Goal: Task Accomplishment & Management: Manage account settings

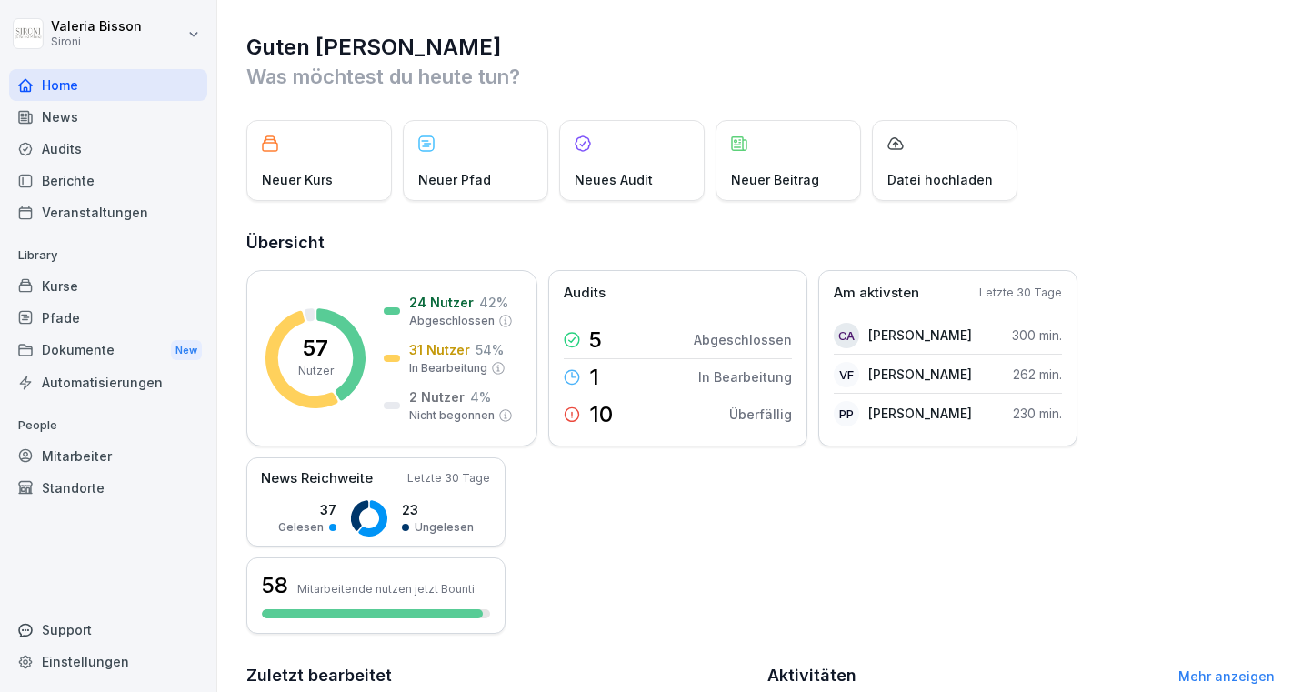
click at [64, 459] on div "Mitarbeiter" at bounding box center [108, 456] width 198 height 32
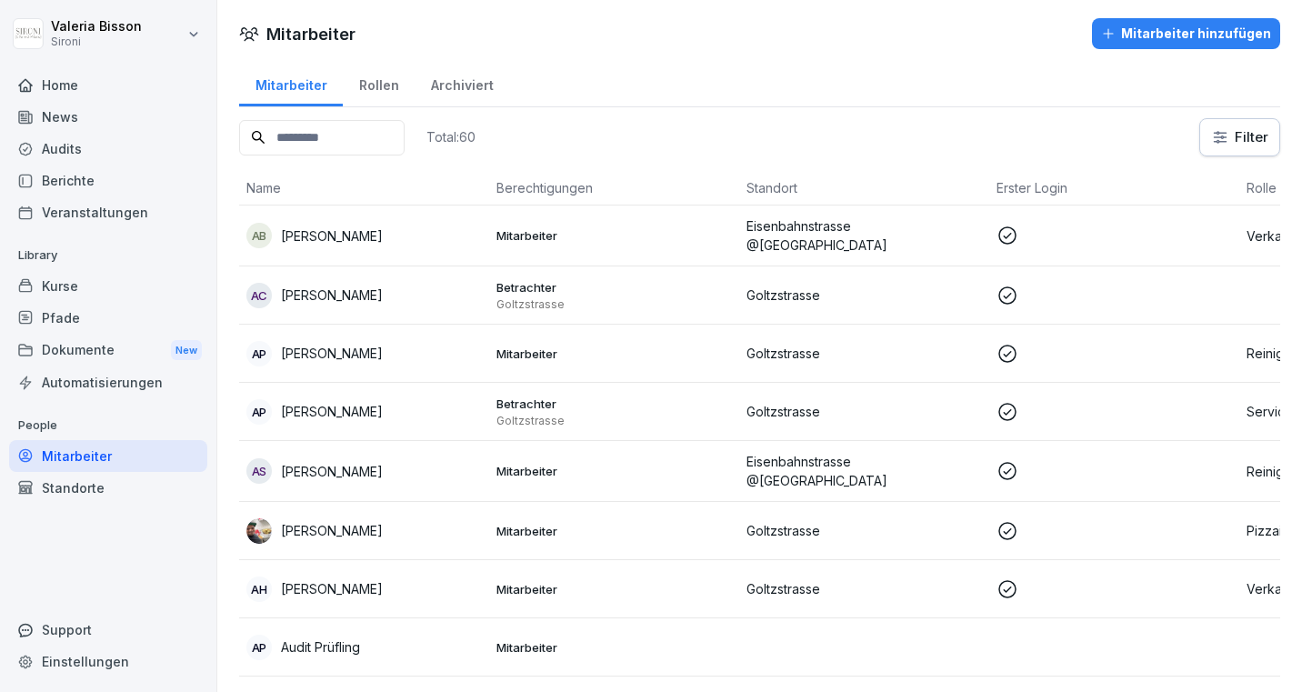
click at [328, 138] on input at bounding box center [321, 137] width 165 height 35
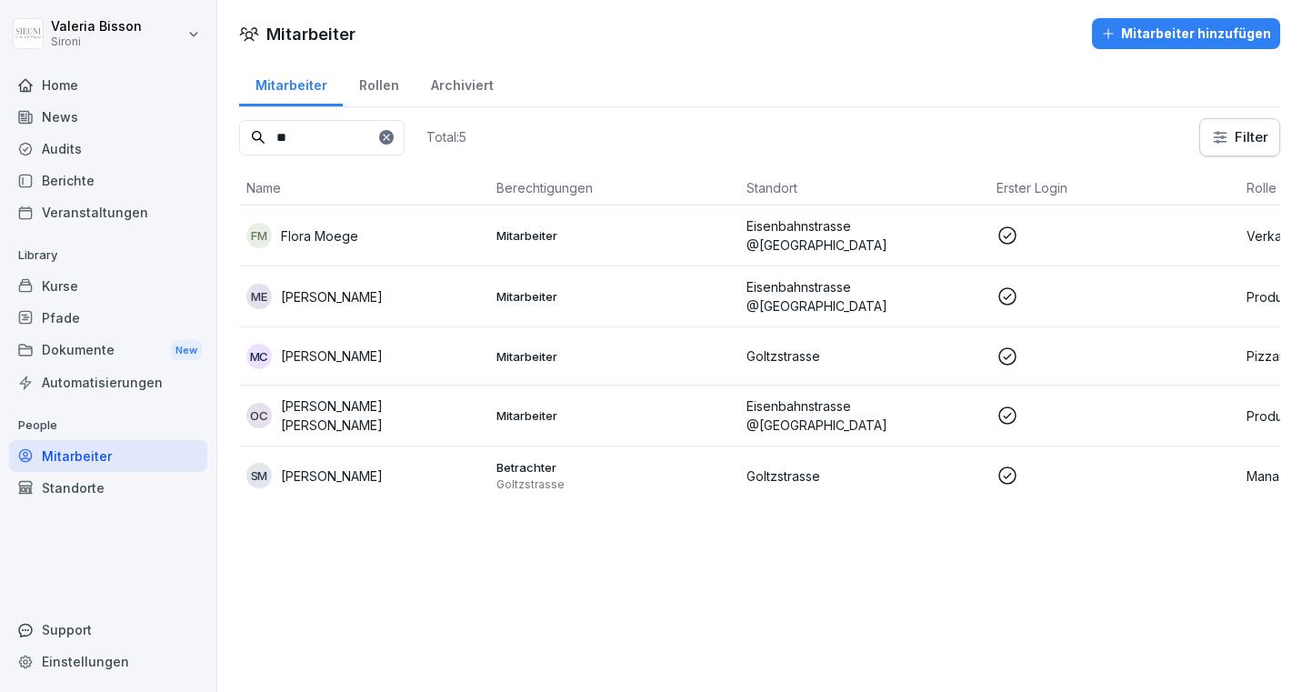
type input "**"
click at [66, 288] on div "Kurse" at bounding box center [108, 286] width 198 height 32
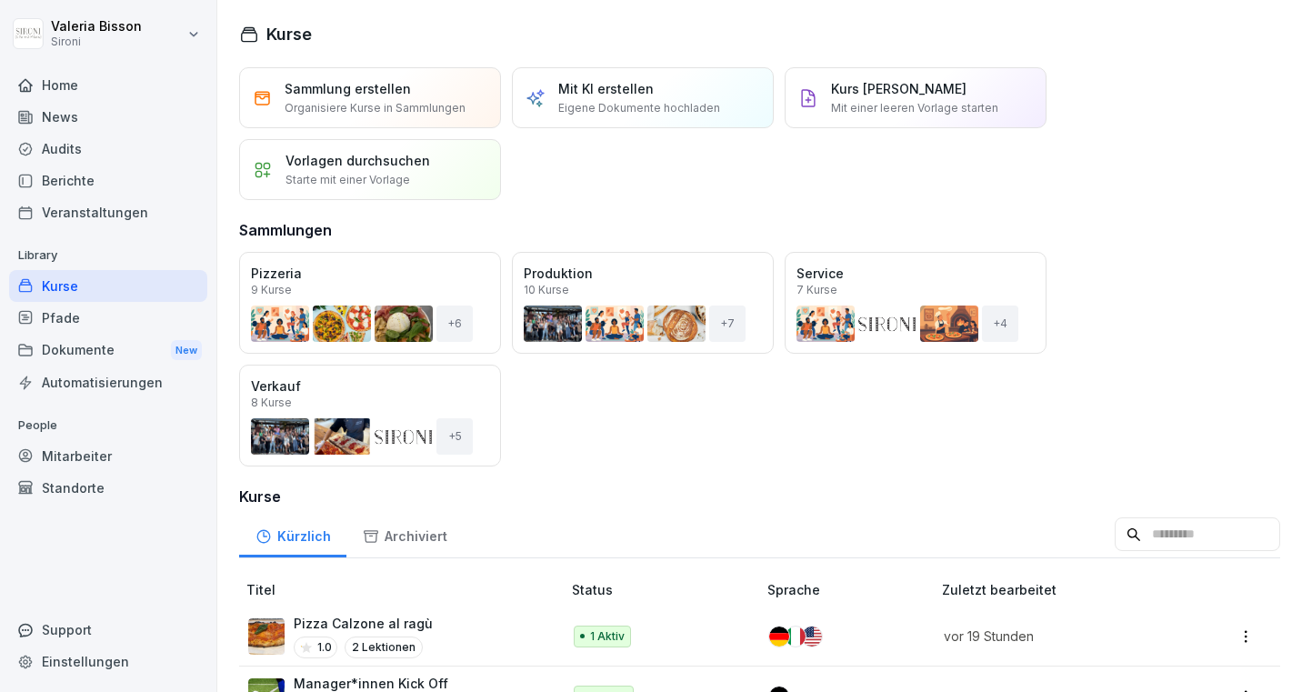
click at [1148, 520] on input at bounding box center [1197, 534] width 165 height 35
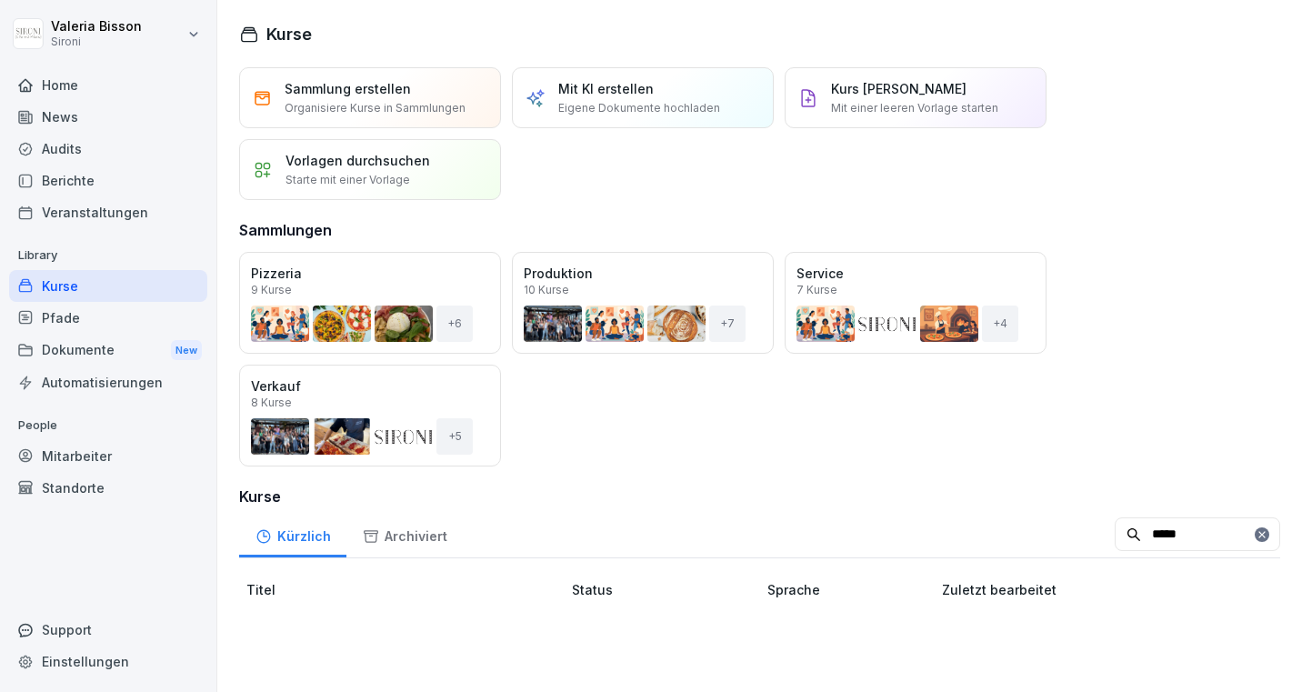
click at [1133, 449] on div "Öffnen Pizzeria 9 Kurse + 6 Öffnen Produktion 10 Kurse + 7 Öffnen Service 7 Kur…" at bounding box center [759, 359] width 1041 height 215
click at [1192, 533] on input "*****" at bounding box center [1197, 534] width 165 height 35
type input "*"
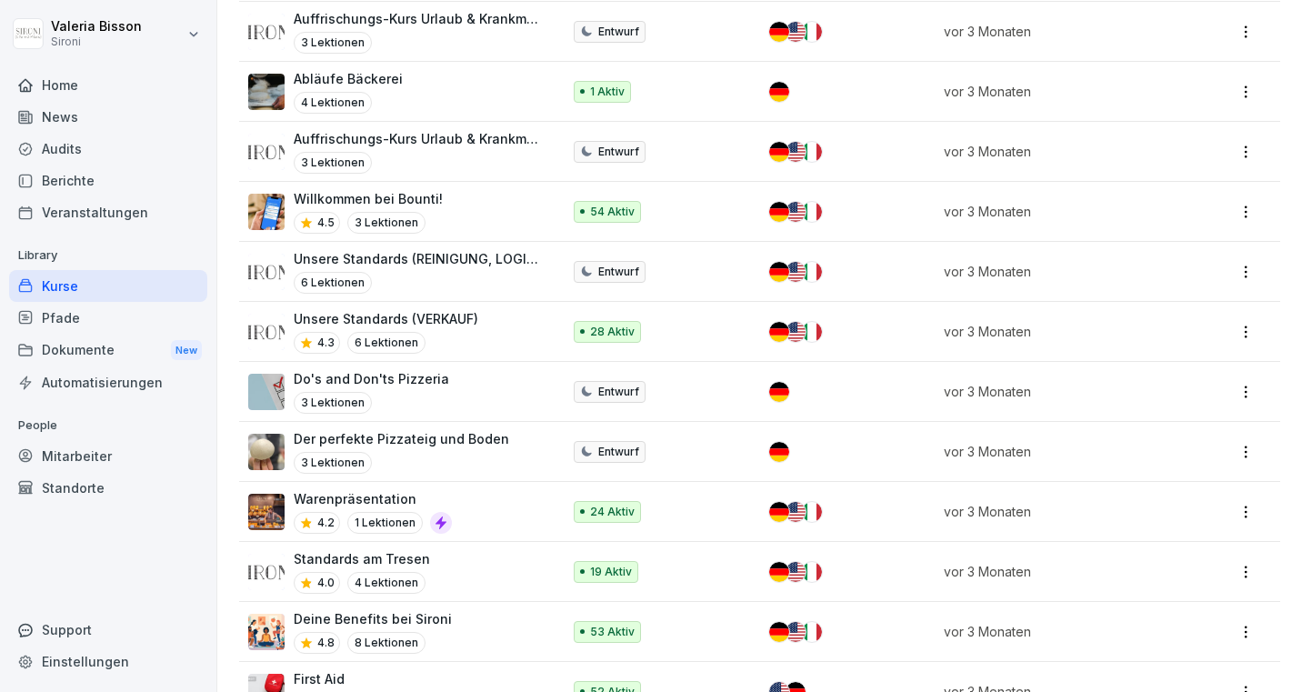
scroll to position [2608, 0]
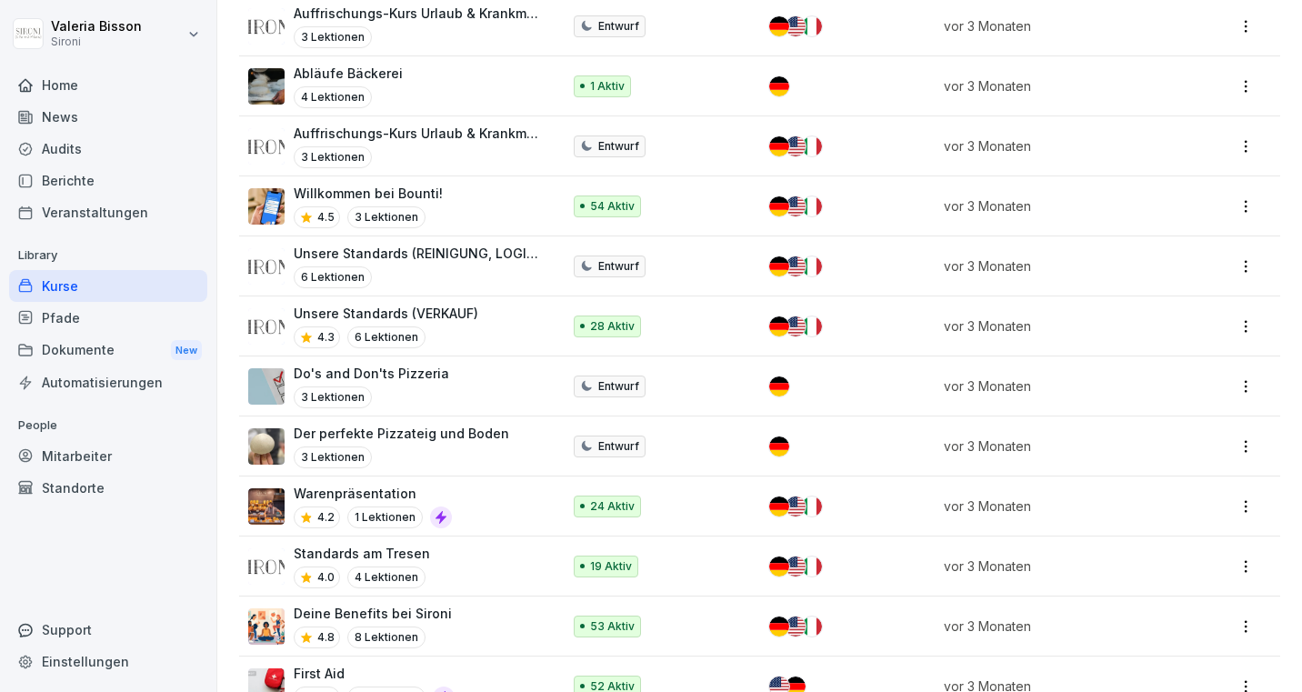
click at [484, 618] on div "Deine Benefits bei Sironi 4.8 8 Lektionen" at bounding box center [395, 626] width 295 height 45
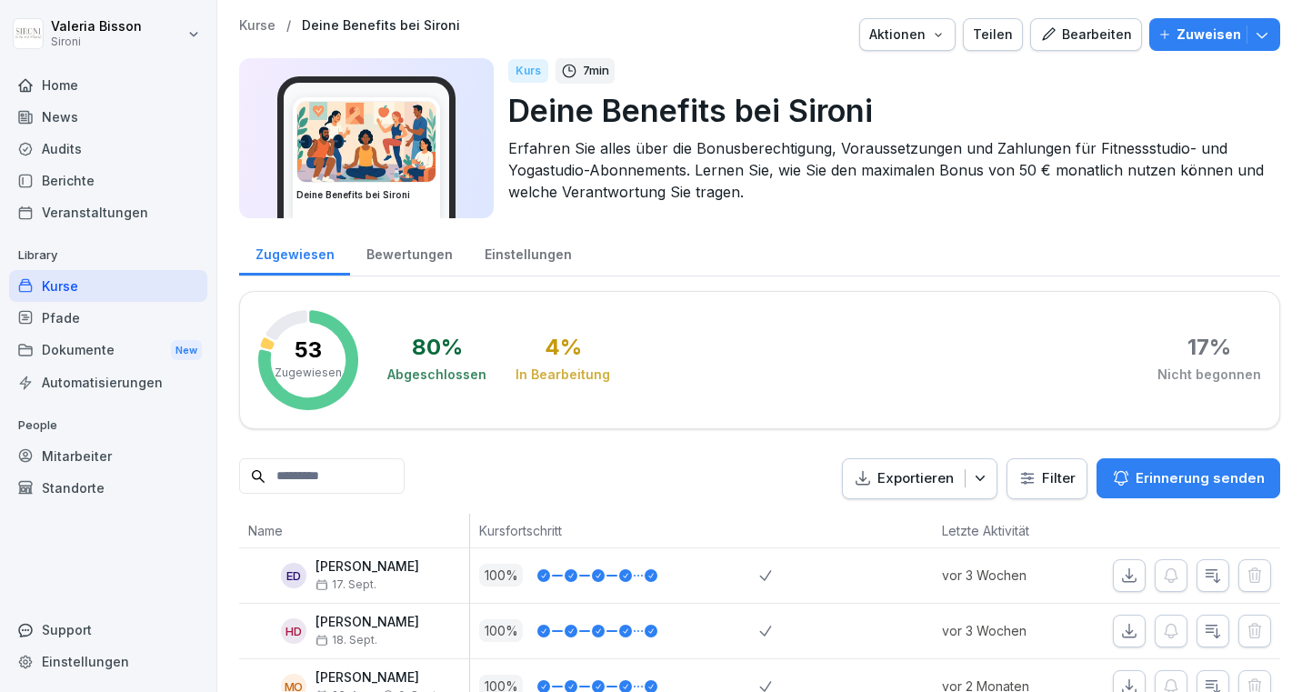
click at [1091, 34] on div "Bearbeiten" at bounding box center [1086, 35] width 92 height 20
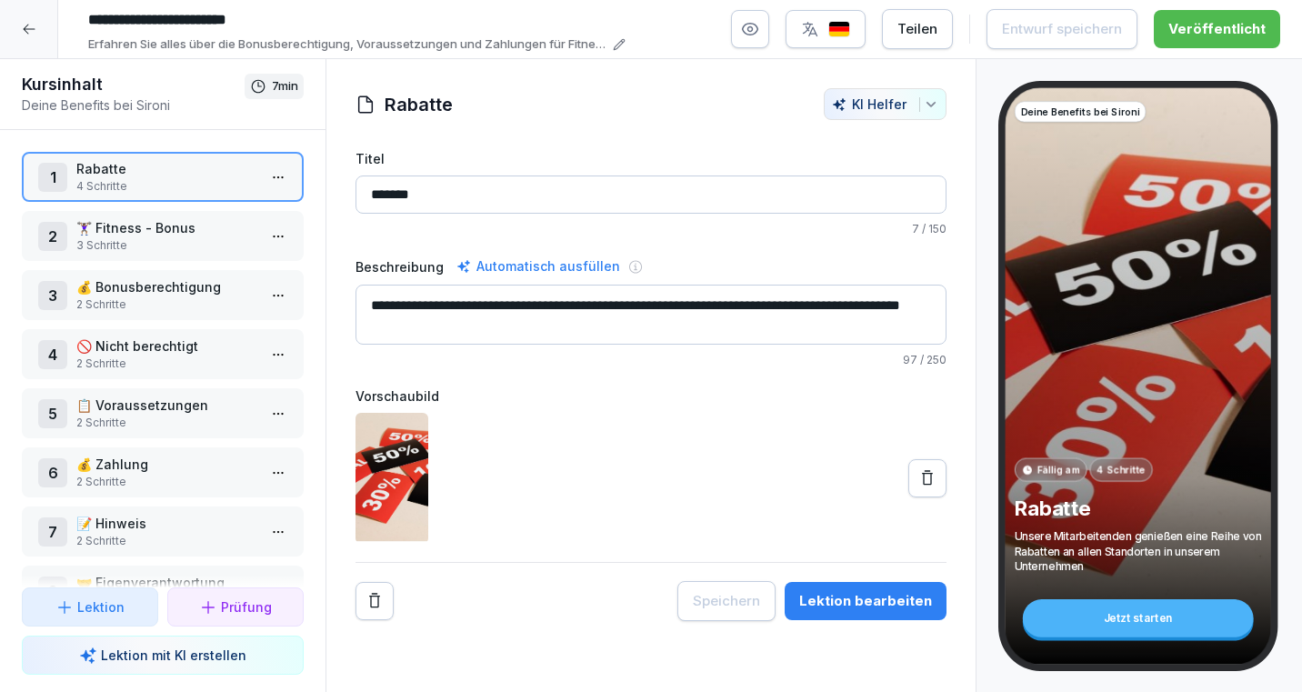
click at [167, 235] on p "🏋🏽‍♀️ Fitness - Bonus" at bounding box center [166, 227] width 180 height 19
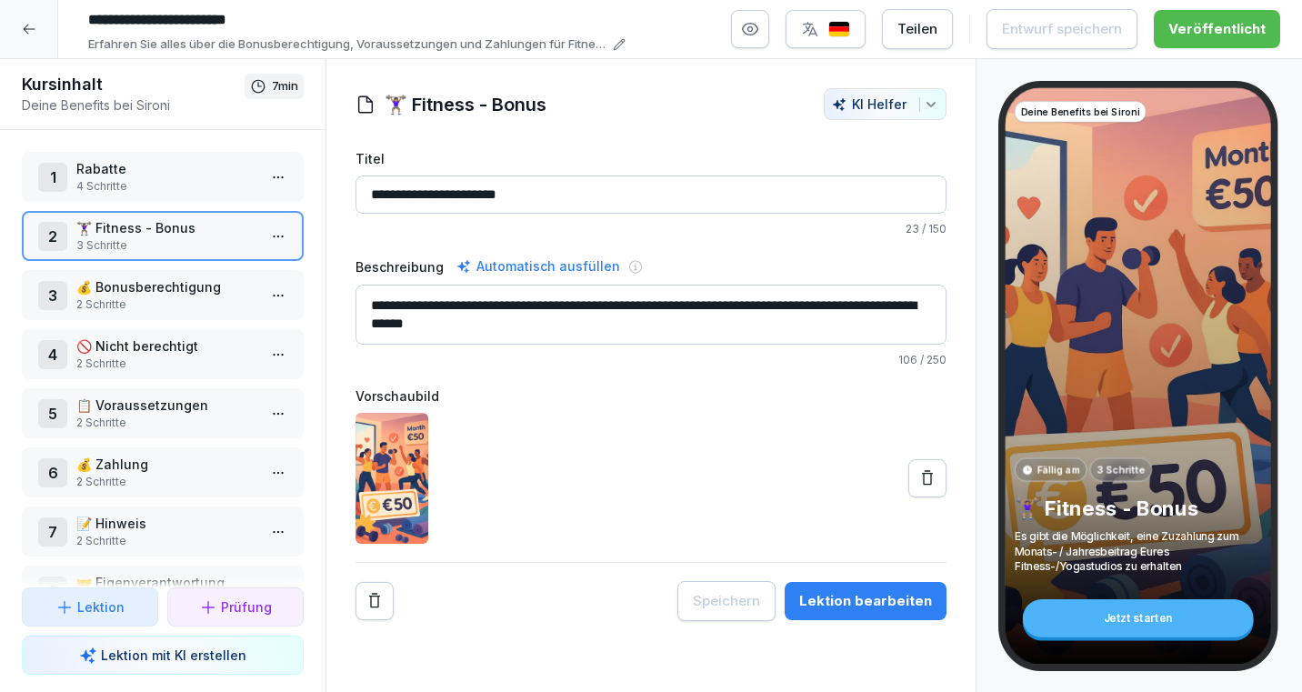
click at [1091, 635] on div "Jetzt starten" at bounding box center [1138, 618] width 231 height 38
click at [927, 40] on button "Teilen" at bounding box center [917, 29] width 71 height 40
click at [510, 536] on div at bounding box center [651, 478] width 591 height 131
click at [404, 491] on img at bounding box center [392, 478] width 73 height 131
click at [859, 588] on button "Lektion bearbeiten" at bounding box center [866, 601] width 162 height 38
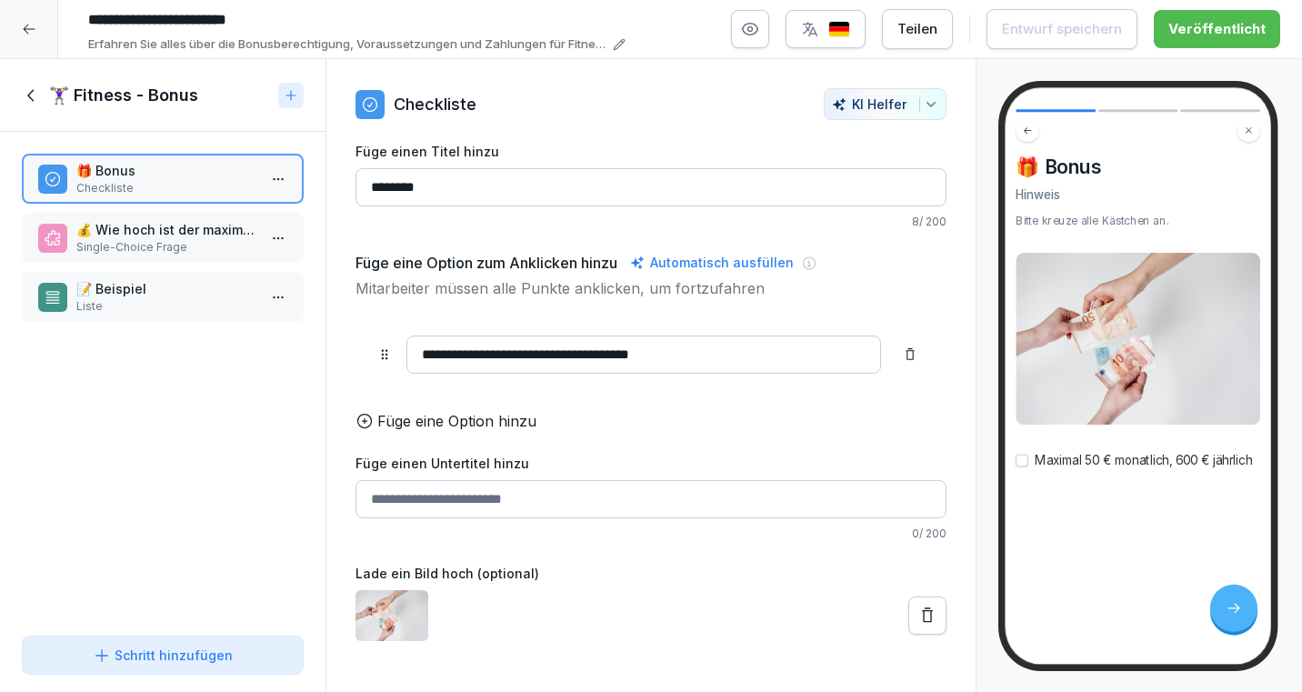
click at [28, 27] on icon at bounding box center [29, 29] width 15 height 15
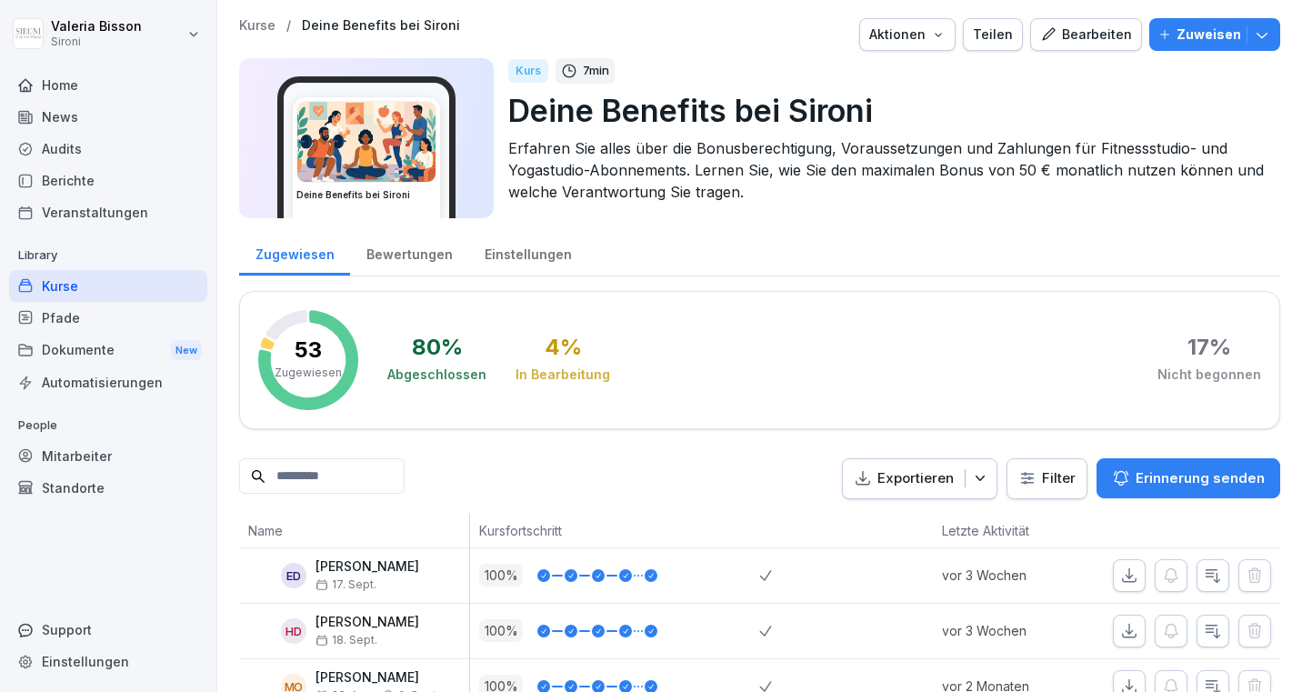
click at [70, 290] on div "Kurse" at bounding box center [108, 286] width 198 height 32
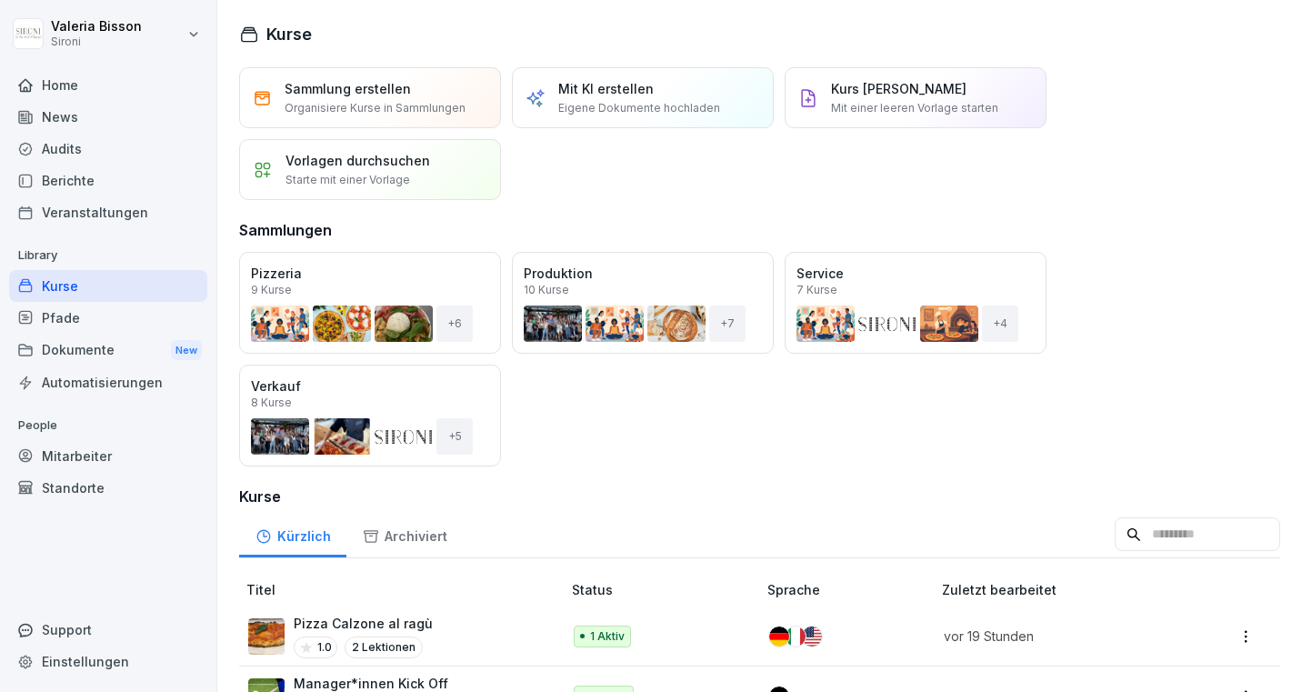
click at [1155, 537] on input at bounding box center [1197, 534] width 165 height 35
type input "*******"
click at [451, 635] on div "Deine Benefits bei Sironi 4.8 8 Lektionen" at bounding box center [395, 637] width 295 height 45
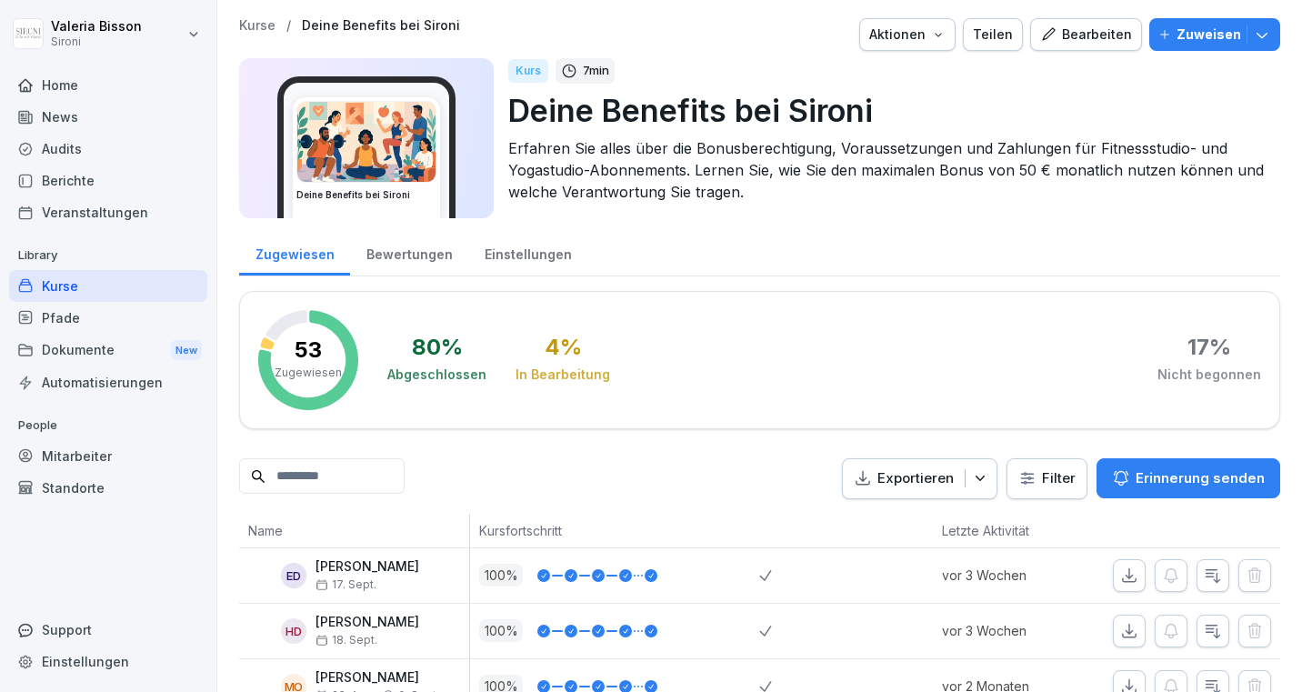
click at [1268, 28] on icon "button" at bounding box center [1262, 34] width 18 height 18
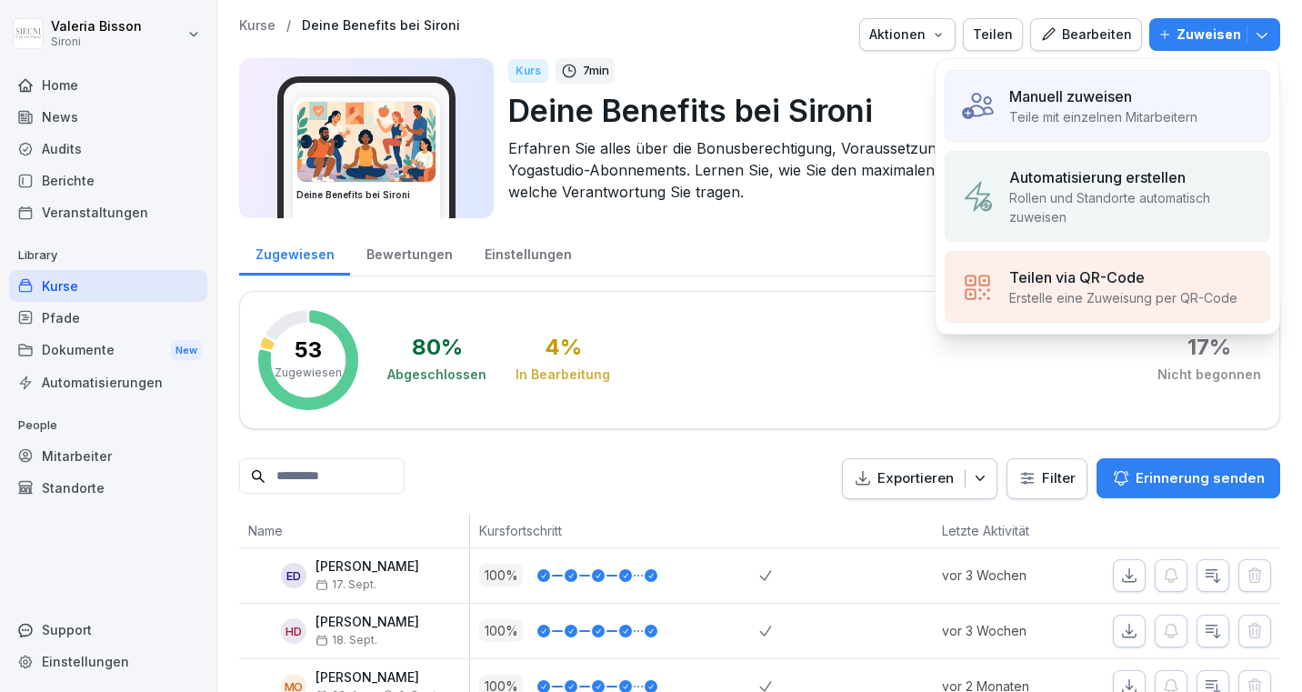
click at [820, 54] on div "Kurse / Deine Benefits bei Sironi Aktionen Teilen Bearbeiten Zuweisen Manuell z…" at bounding box center [759, 123] width 1041 height 211
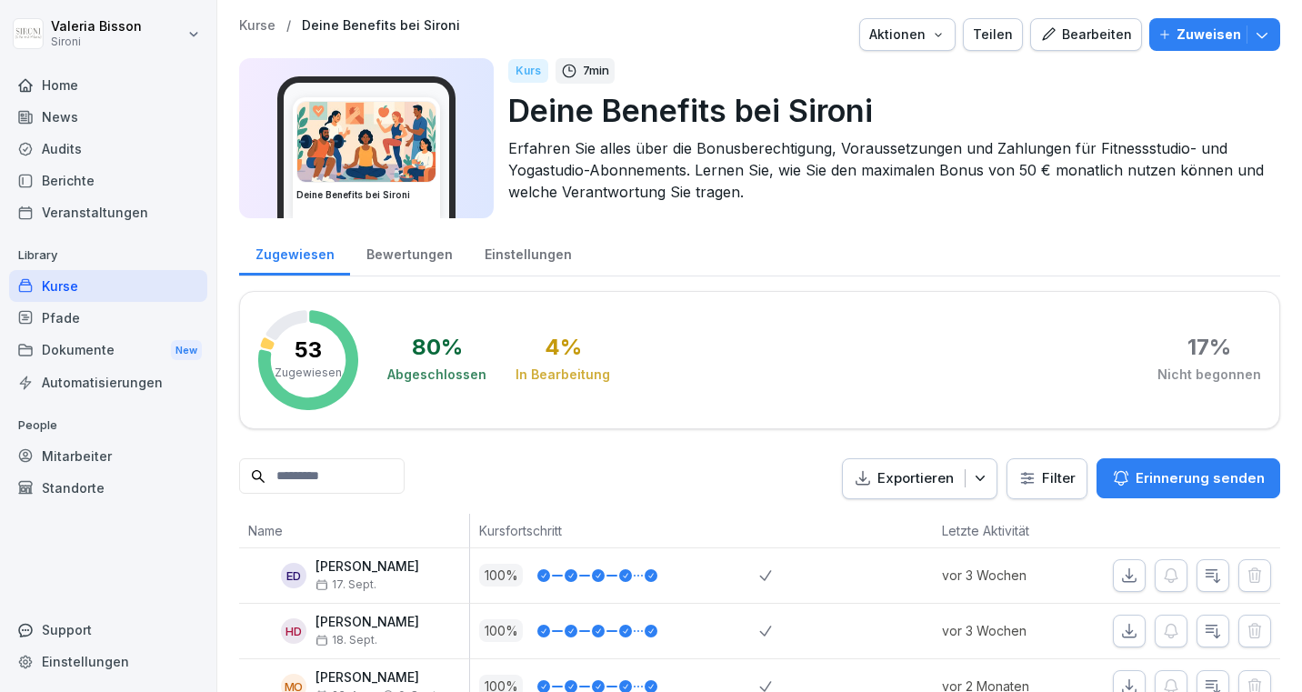
click at [946, 34] on icon "button" at bounding box center [938, 34] width 15 height 15
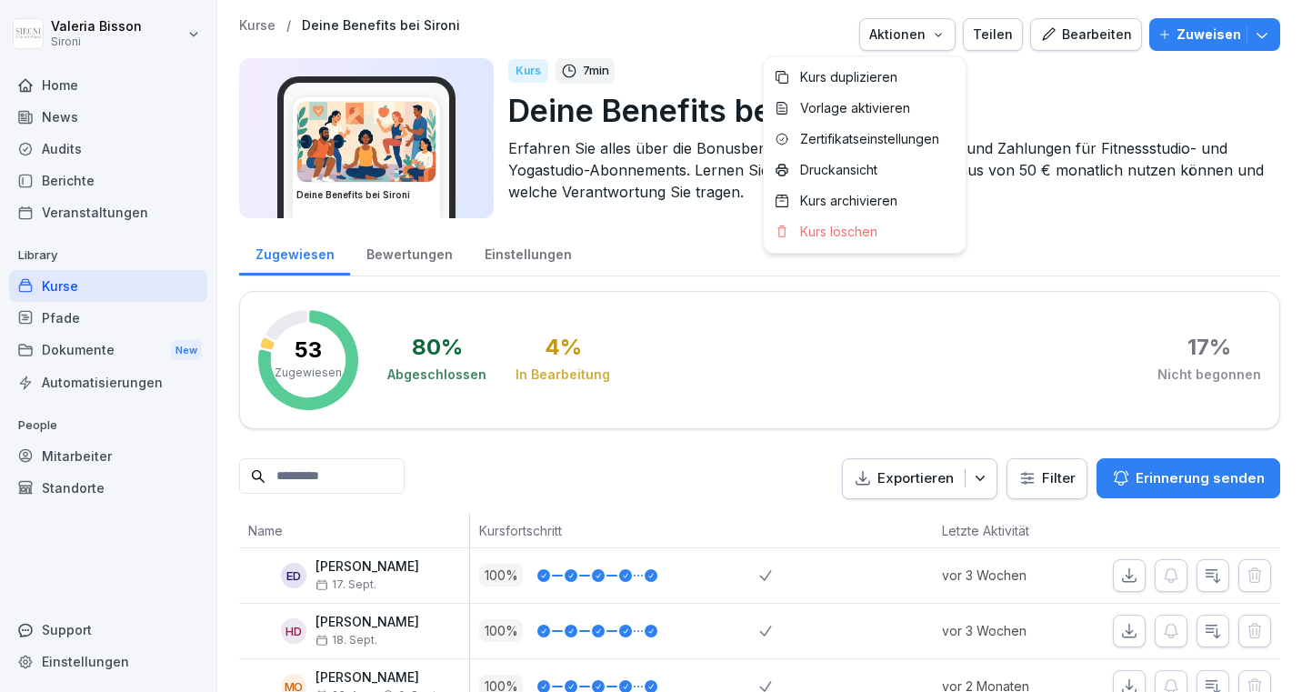
click at [799, 20] on html "Valeria Bisson Sironi Home News Audits Berichte Veranstaltungen Library Kurse P…" at bounding box center [651, 346] width 1302 height 692
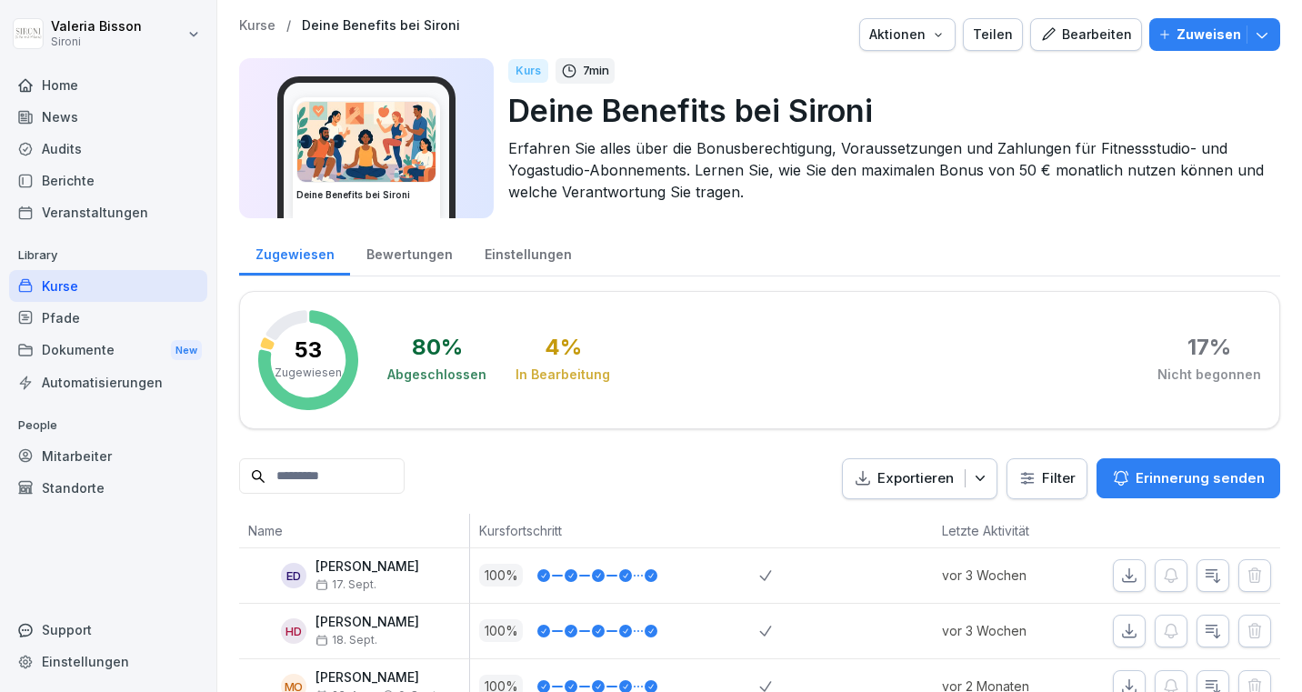
click at [1102, 29] on div "Bearbeiten" at bounding box center [1086, 35] width 92 height 20
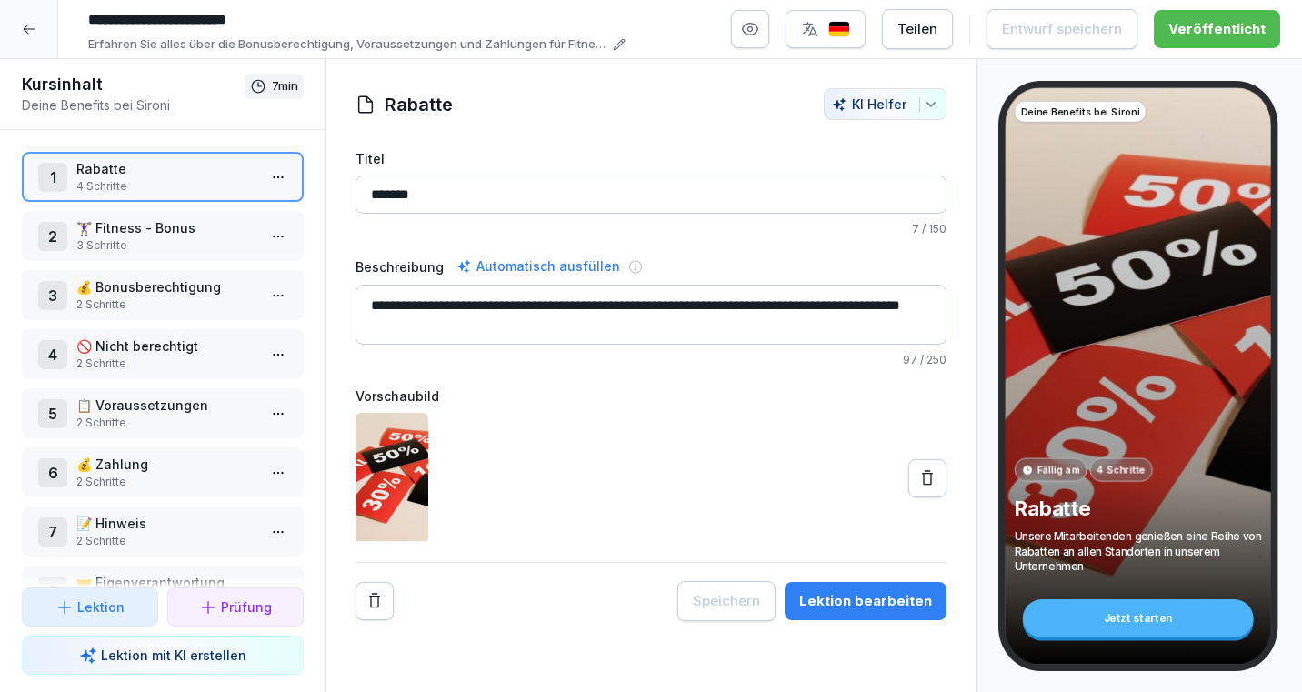
click at [753, 28] on icon "button" at bounding box center [750, 29] width 18 height 18
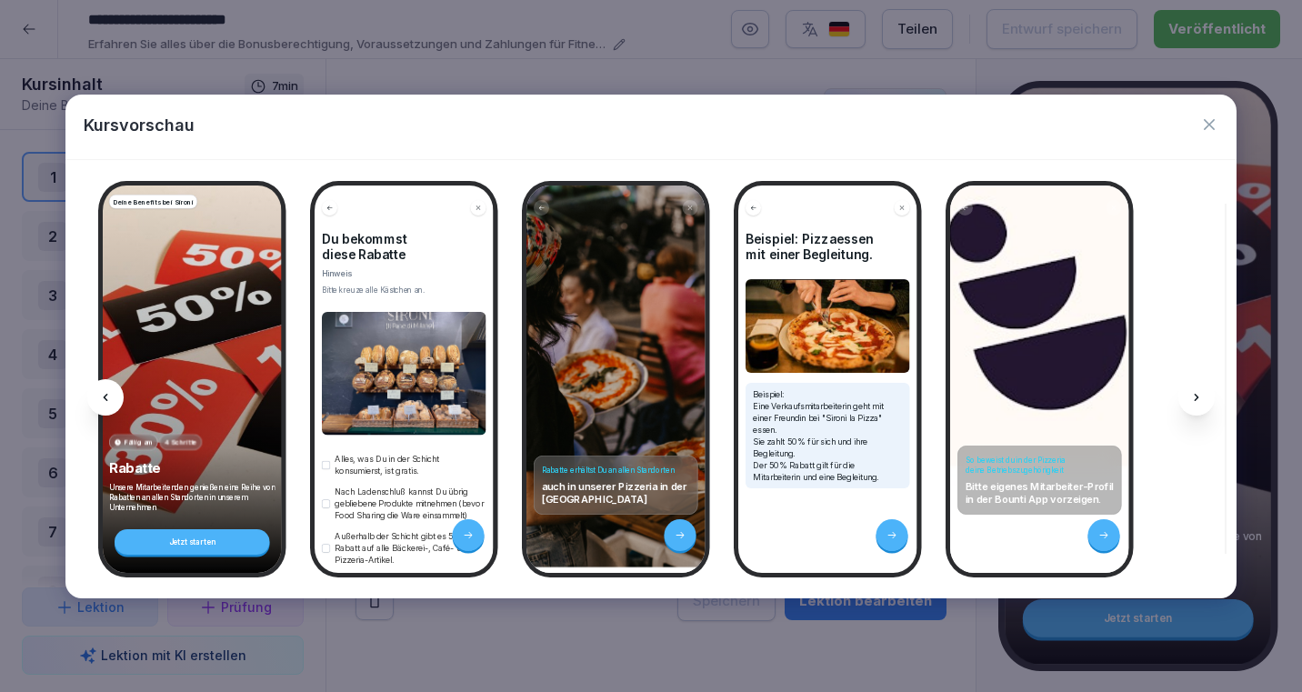
click at [1030, 363] on div "So beweist du in der Pizzeria deine Betriebszugehörigkeit Bitte eigenes Mitarbe…" at bounding box center [1039, 378] width 179 height 387
click at [1198, 396] on icon at bounding box center [1197, 397] width 5 height 7
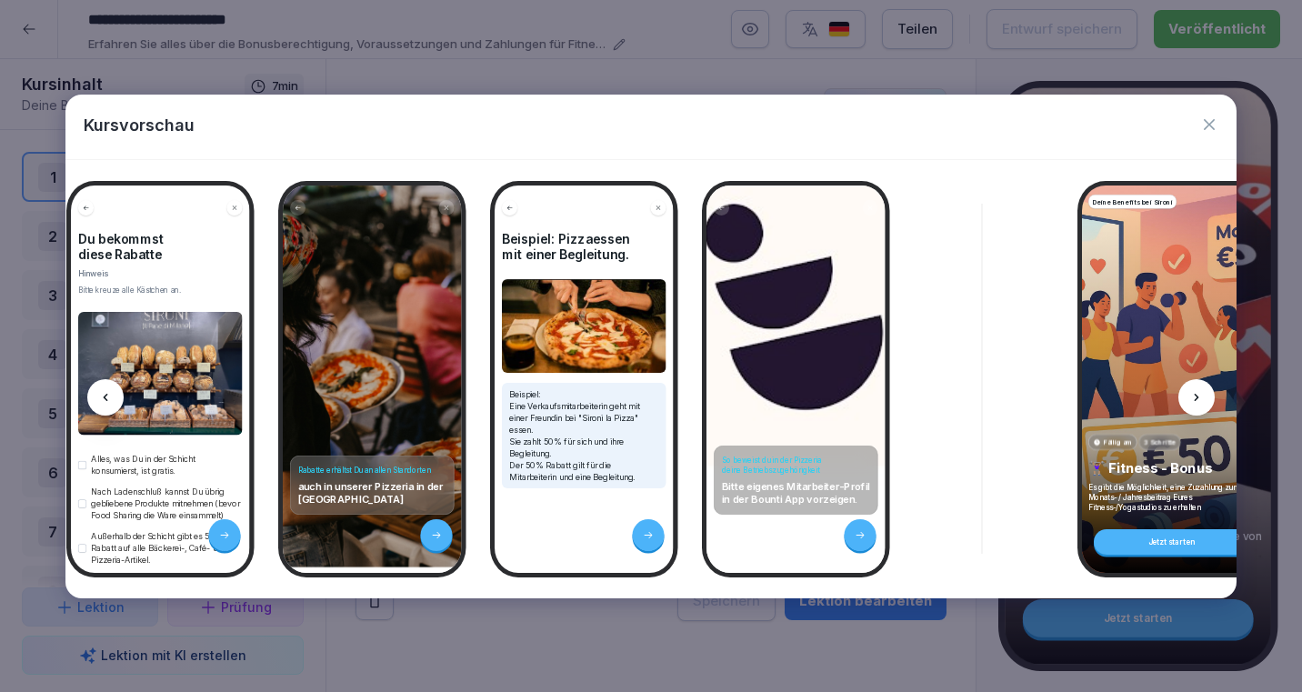
click at [1198, 396] on icon at bounding box center [1197, 397] width 5 height 7
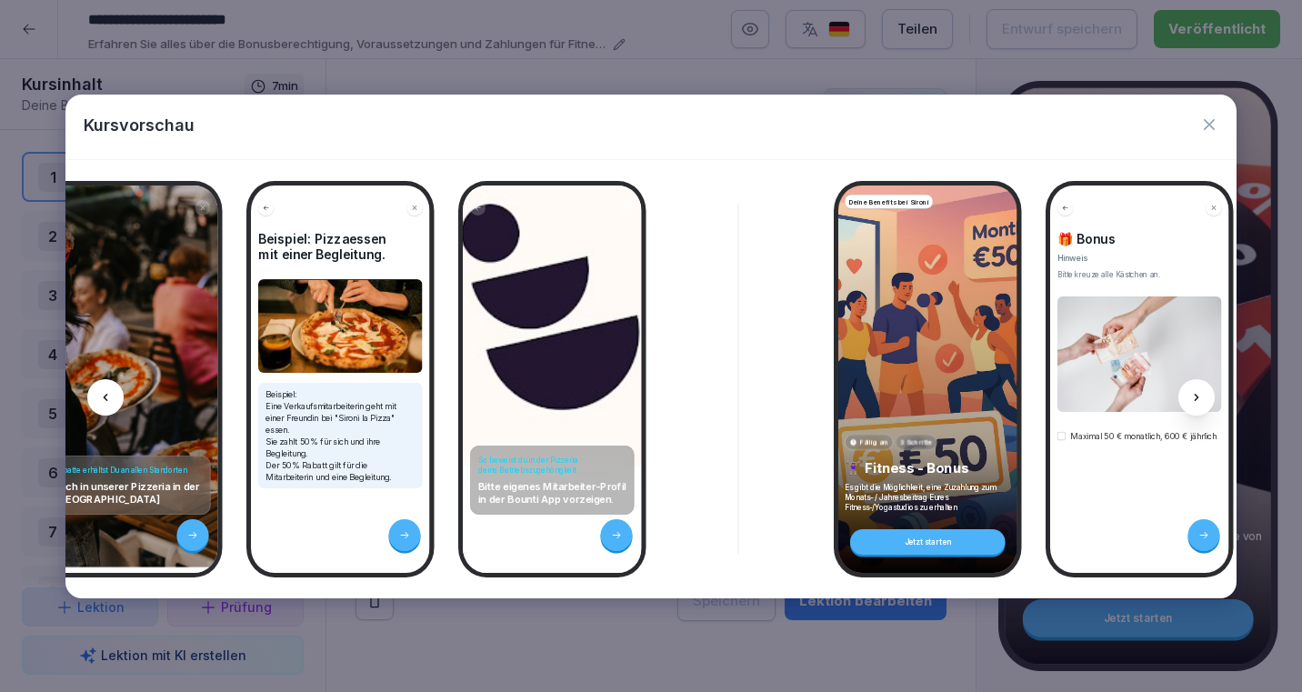
click at [1198, 396] on icon at bounding box center [1197, 397] width 5 height 7
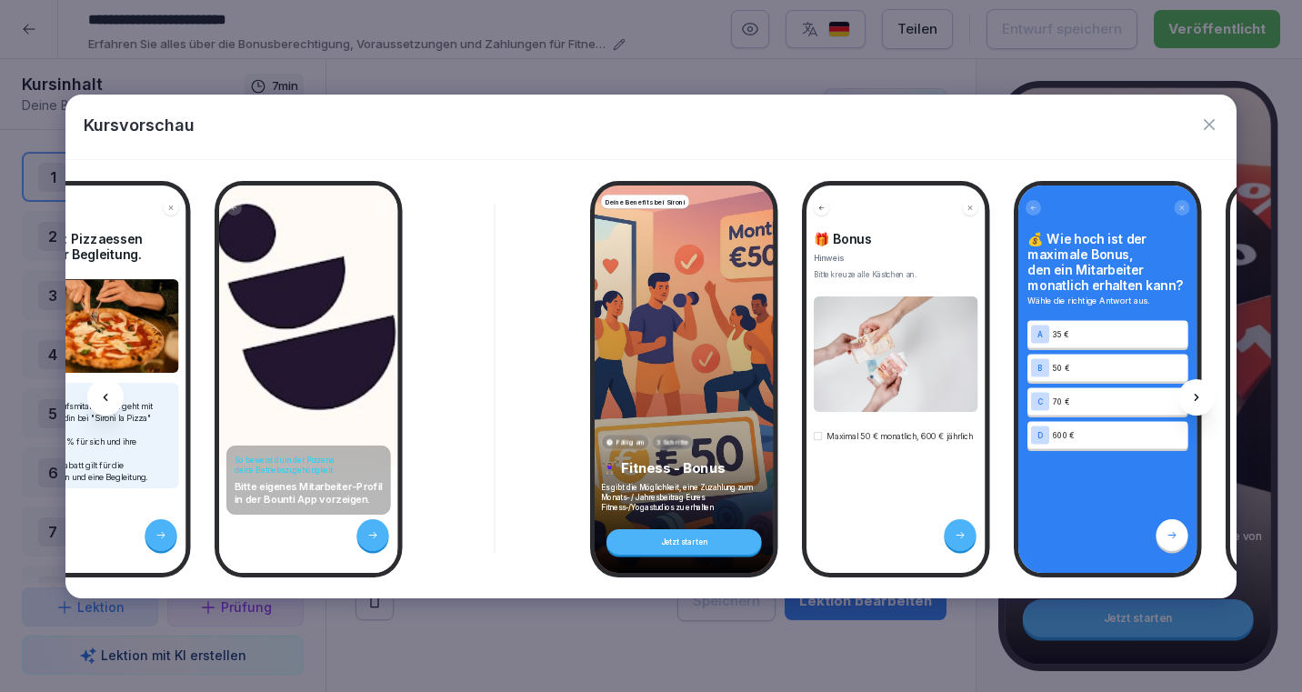
click at [1198, 396] on icon at bounding box center [1197, 397] width 5 height 7
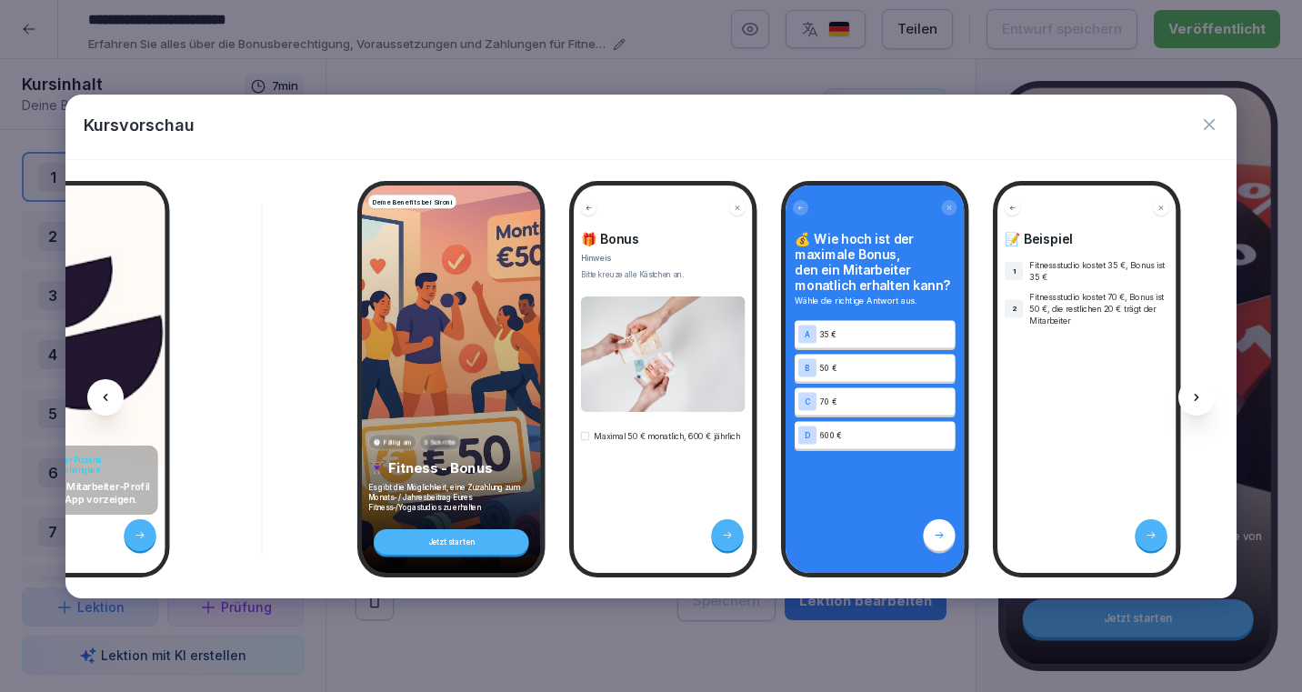
scroll to position [0, 975]
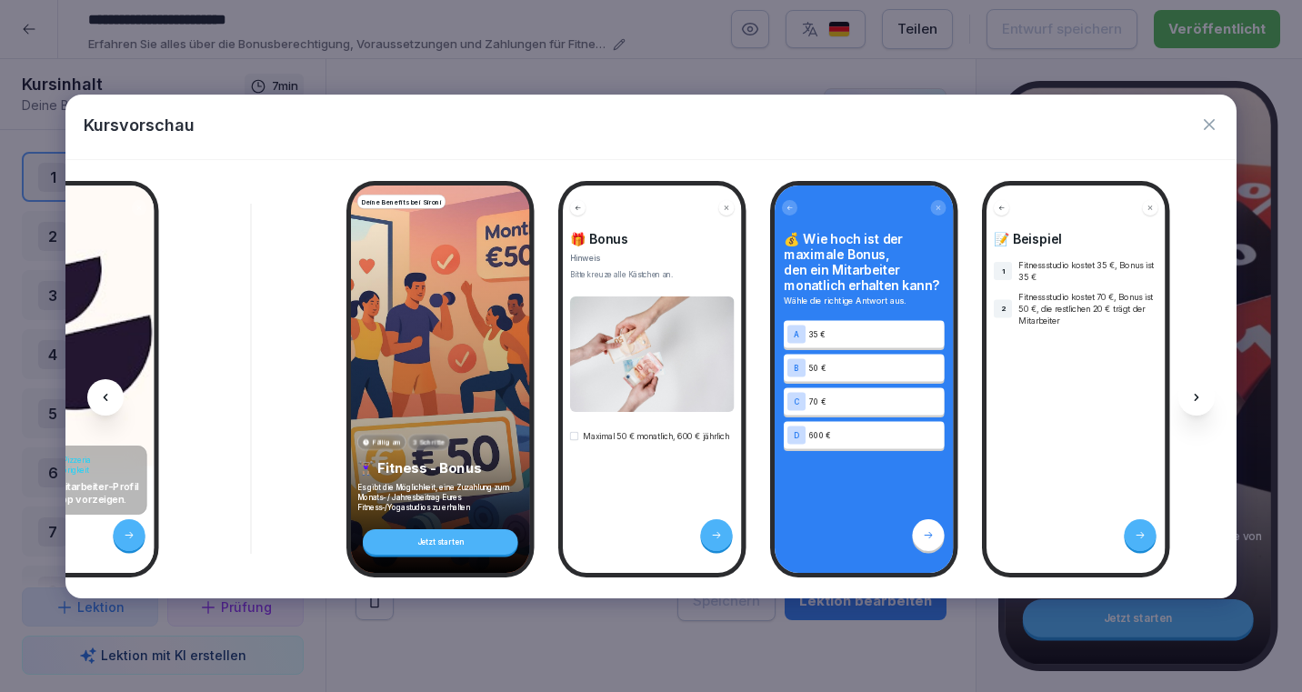
click at [1197, 396] on icon at bounding box center [1197, 397] width 5 height 7
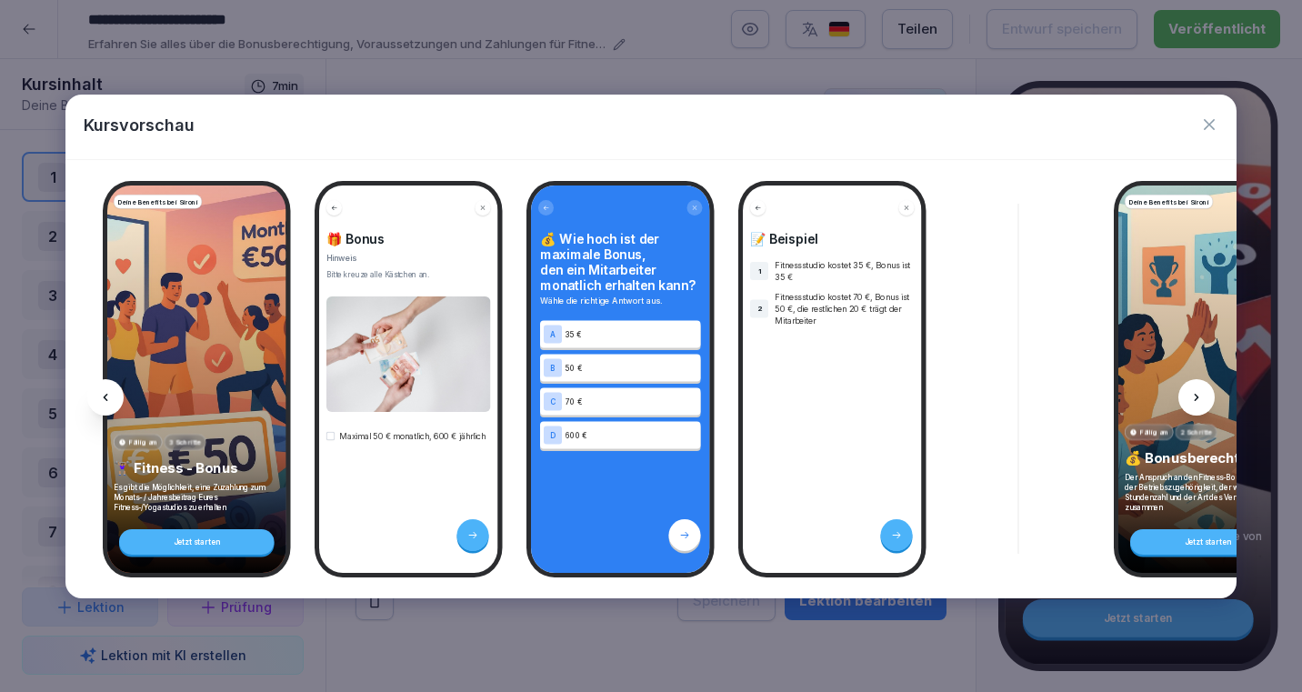
click at [1197, 396] on icon at bounding box center [1197, 397] width 5 height 7
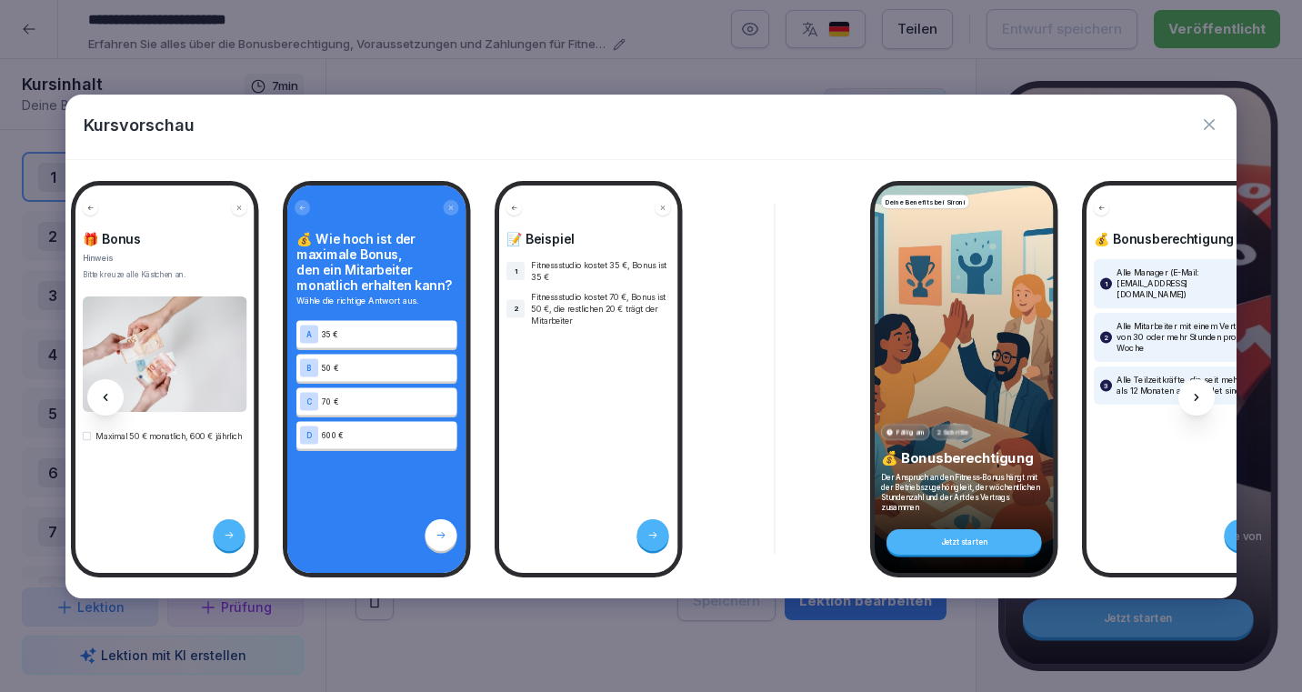
click at [1198, 396] on icon at bounding box center [1197, 397] width 5 height 7
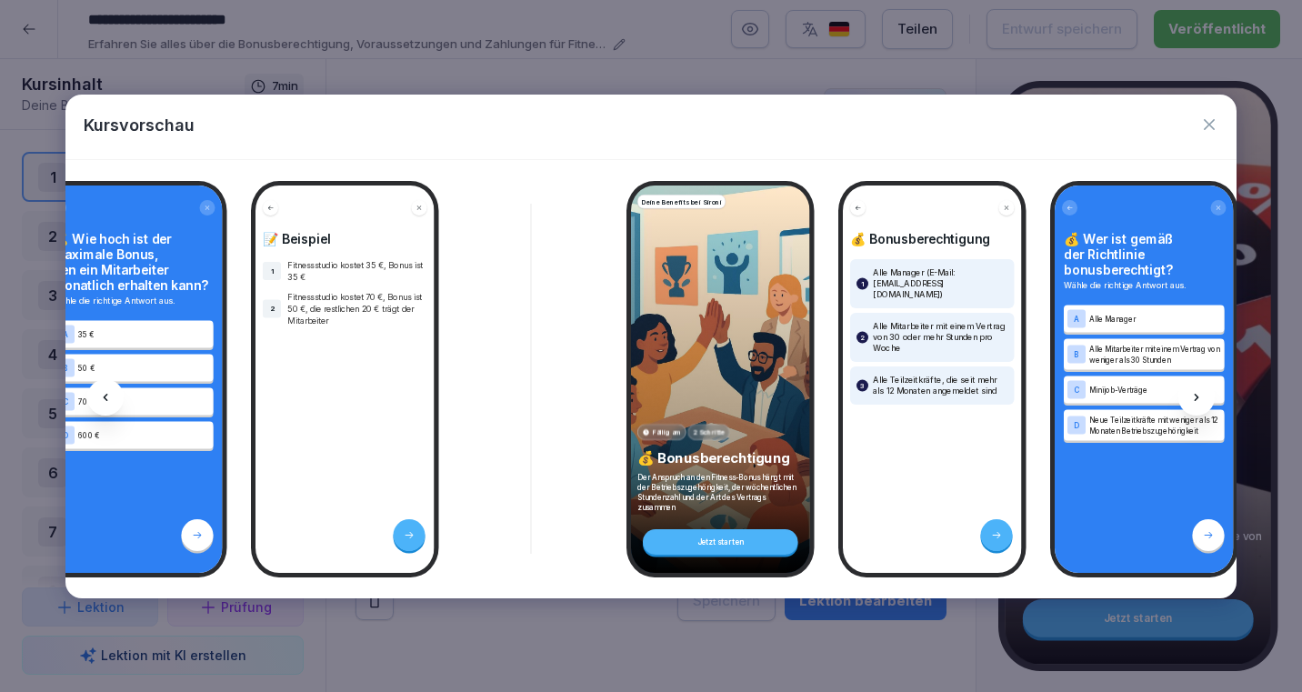
click at [1198, 396] on icon at bounding box center [1197, 397] width 5 height 7
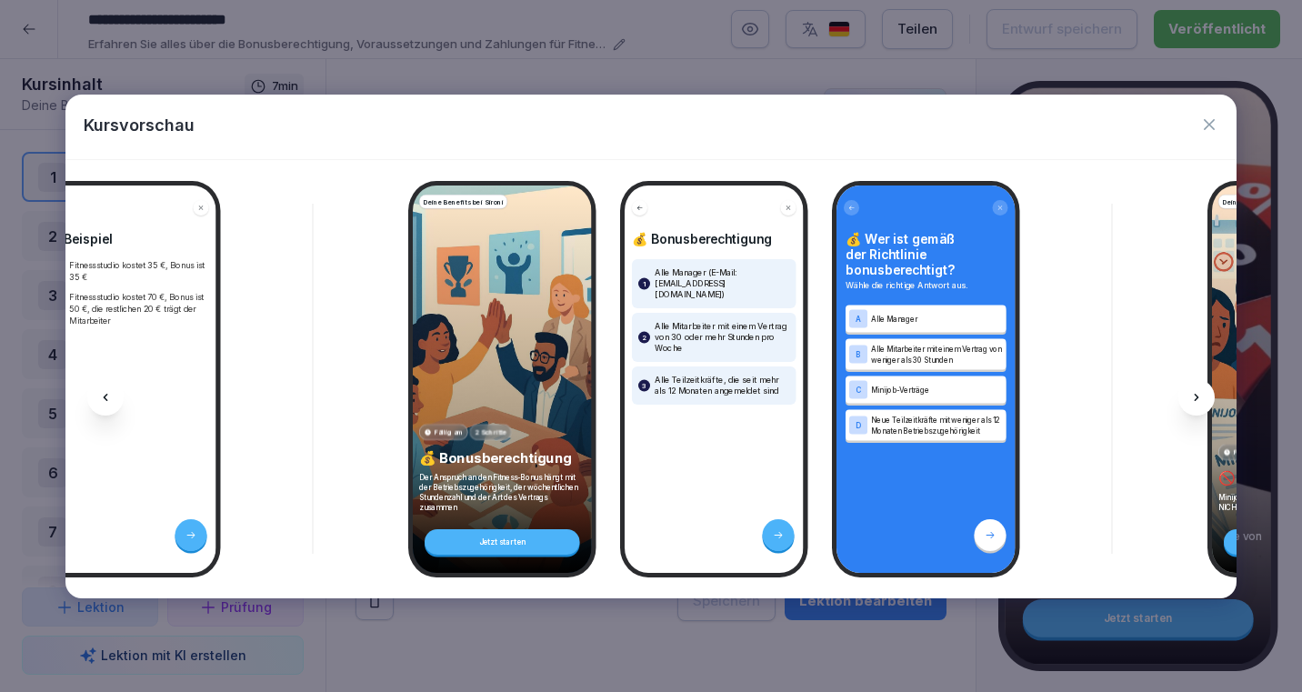
scroll to position [0, 1949]
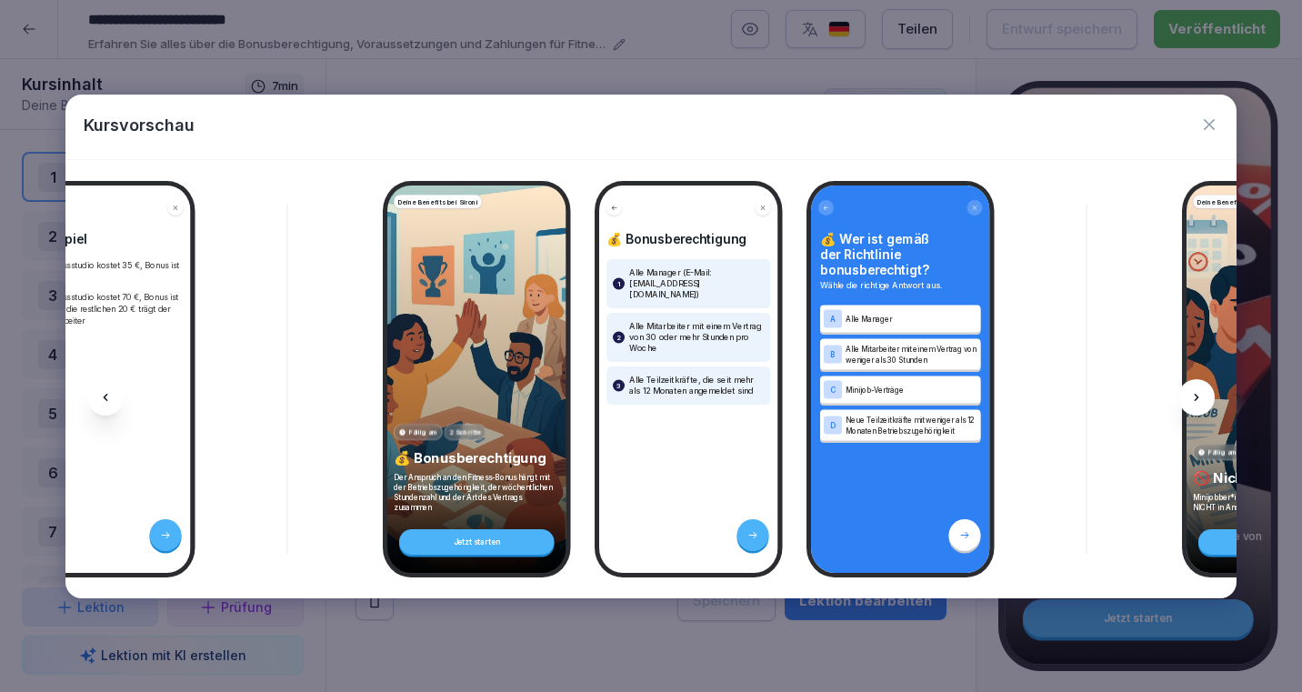
click at [1215, 122] on icon "button" at bounding box center [1209, 124] width 18 height 18
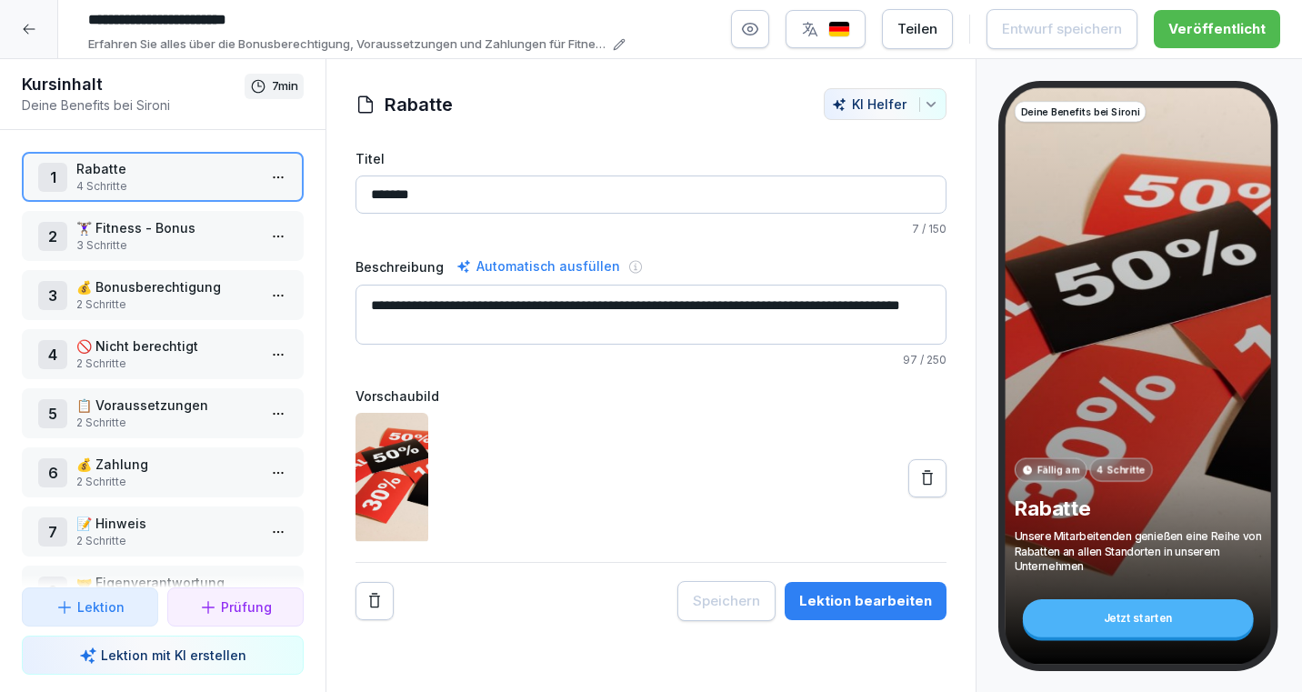
click at [25, 25] on icon at bounding box center [29, 30] width 12 height 10
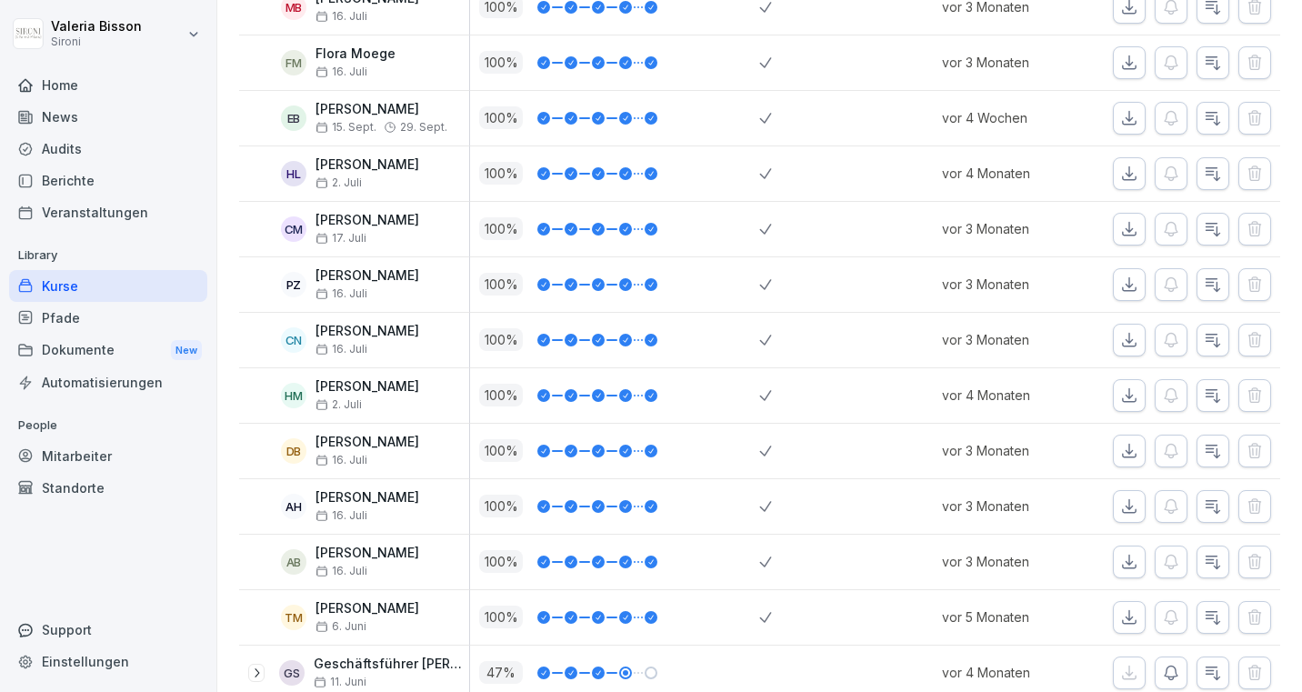
scroll to position [1771, 0]
